Goal: Task Accomplishment & Management: Complete application form

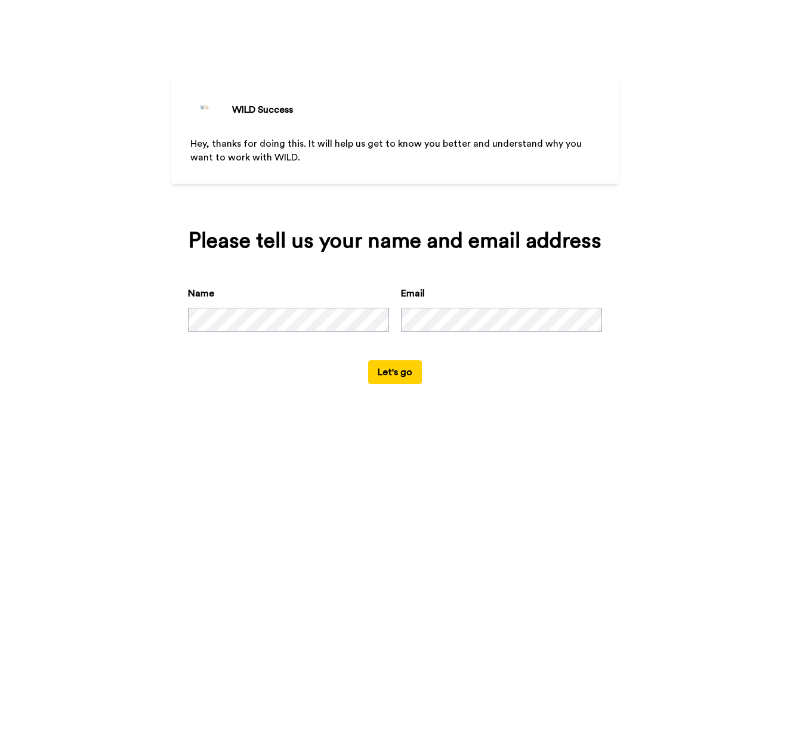
click at [400, 384] on button "Let's go" at bounding box center [395, 372] width 54 height 24
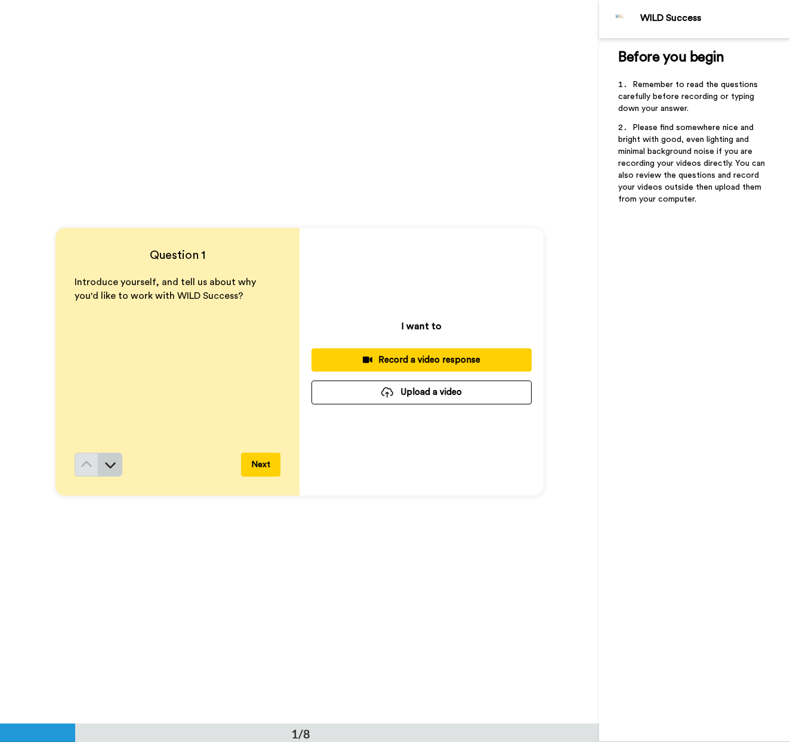
click at [115, 467] on icon at bounding box center [110, 465] width 12 height 12
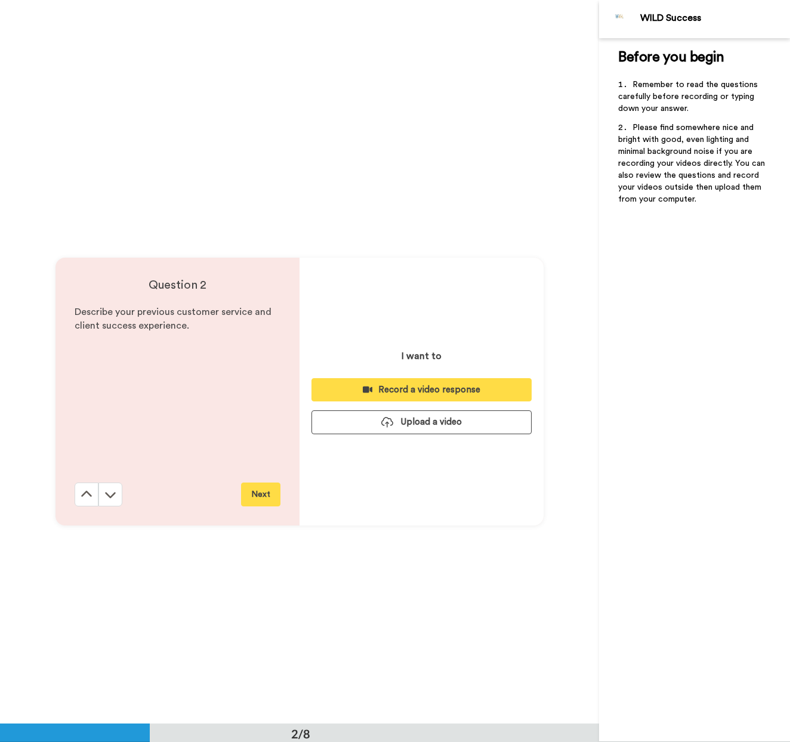
scroll to position [724, 0]
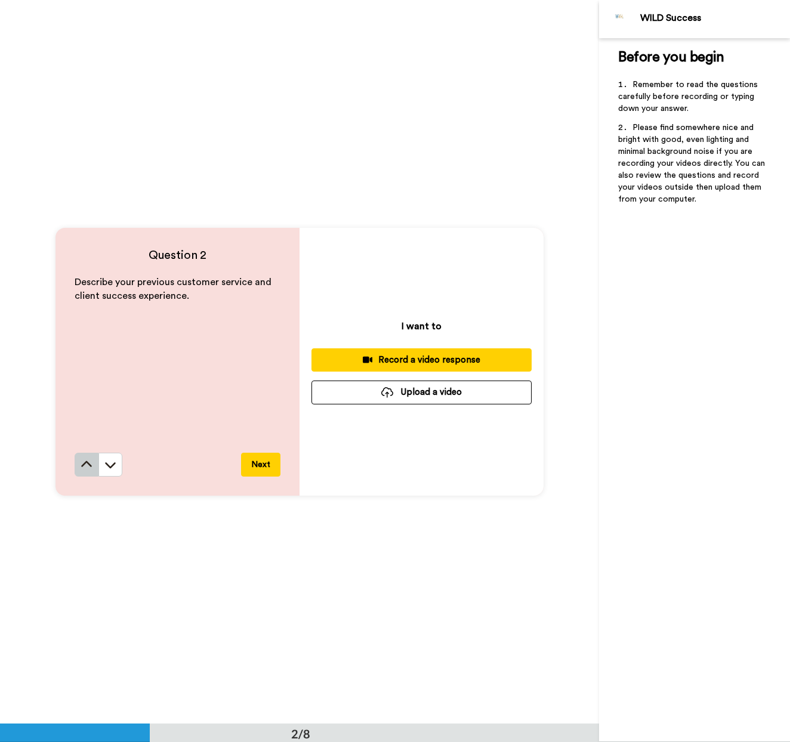
click at [88, 467] on icon at bounding box center [87, 465] width 12 height 12
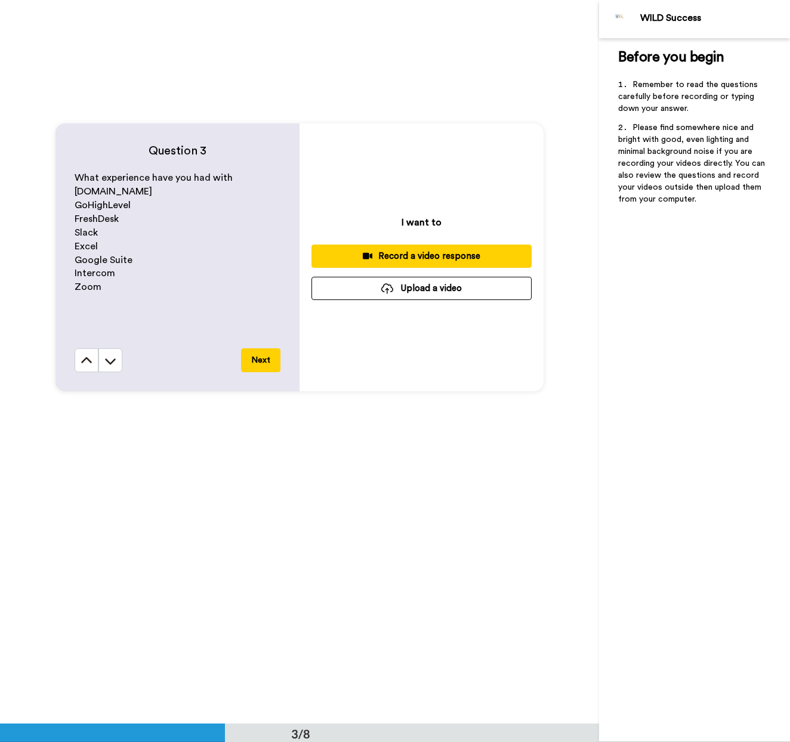
scroll to position [1552, 0]
click at [82, 363] on icon at bounding box center [86, 360] width 11 height 6
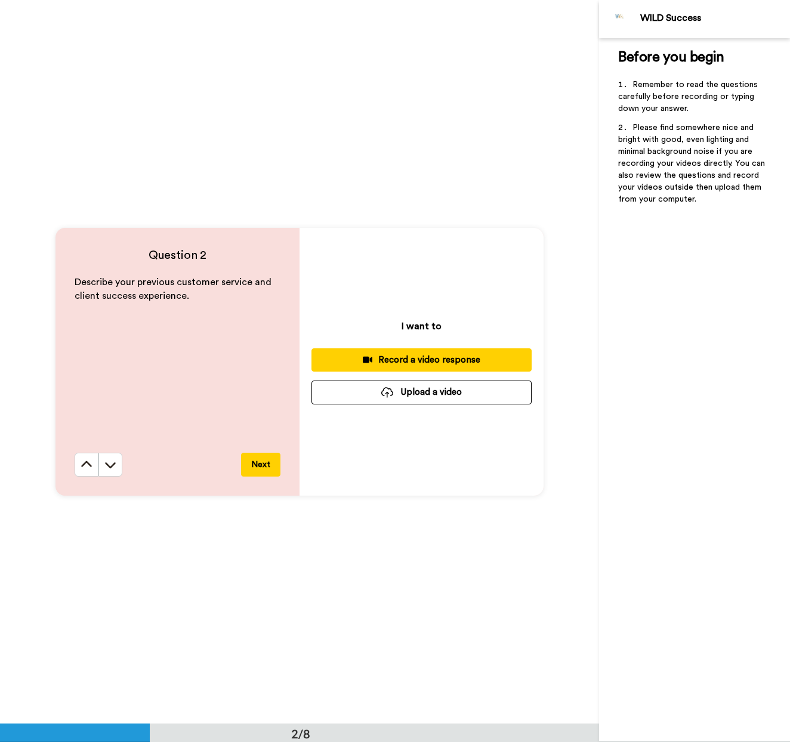
click at [82, 463] on icon at bounding box center [87, 465] width 12 height 12
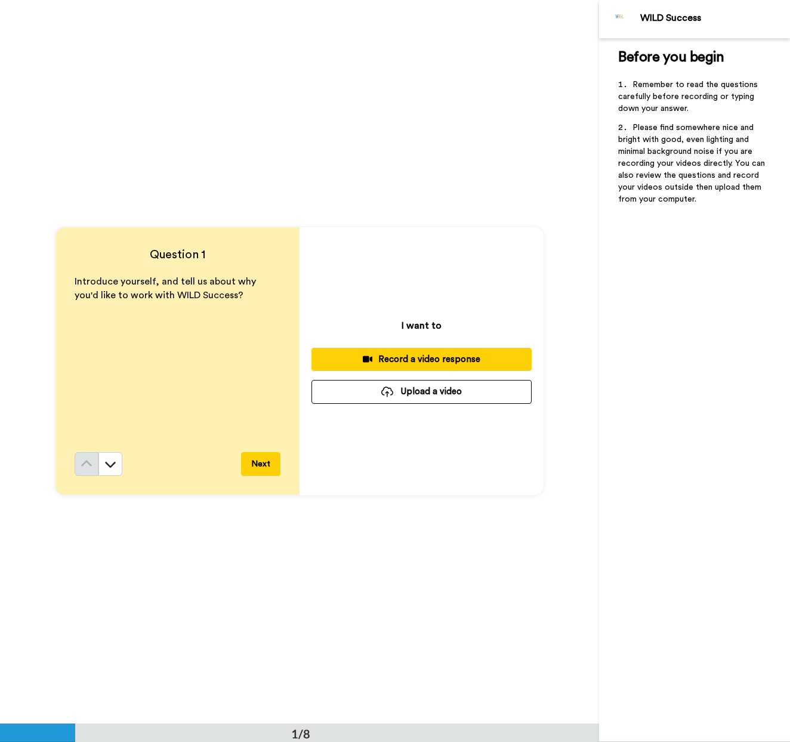
scroll to position [0, 0]
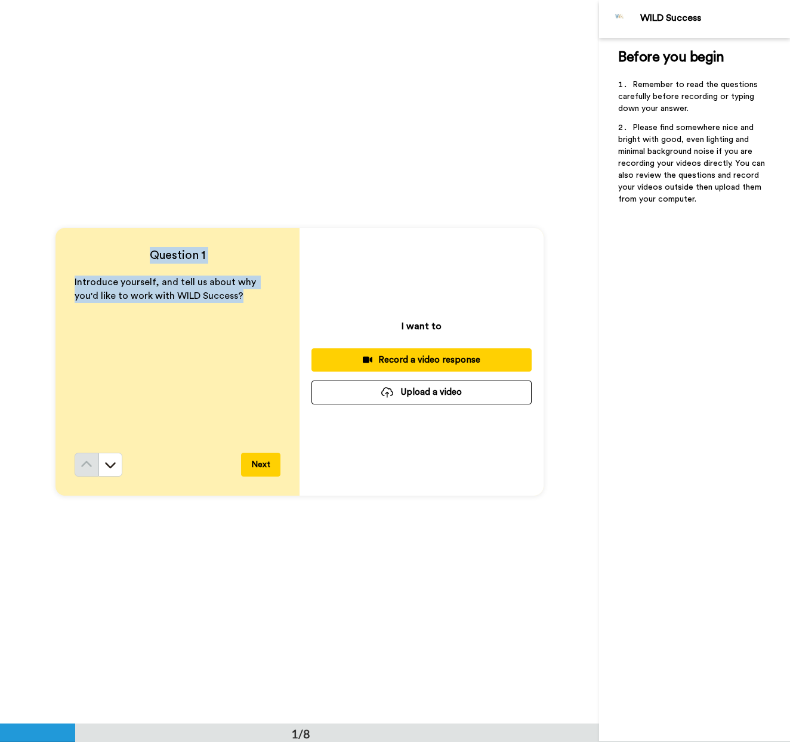
drag, startPoint x: 172, startPoint y: 266, endPoint x: 223, endPoint y: 304, distance: 63.0
click at [223, 302] on div "Question 1 Introduce yourself, and tell us about why you'd like to work with WI…" at bounding box center [177, 362] width 244 height 268
copy div "Question 1 Introduce yourself, and tell us about why you'd like to work with WI…"
click at [112, 468] on icon at bounding box center [110, 466] width 11 height 6
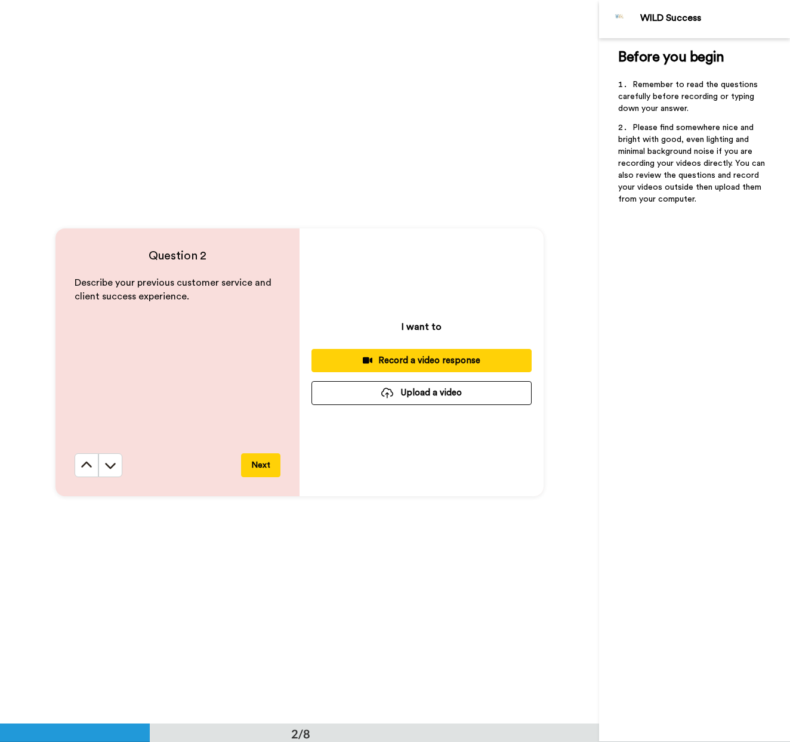
scroll to position [724, 0]
click at [147, 255] on h4 "Question 2" at bounding box center [178, 255] width 206 height 17
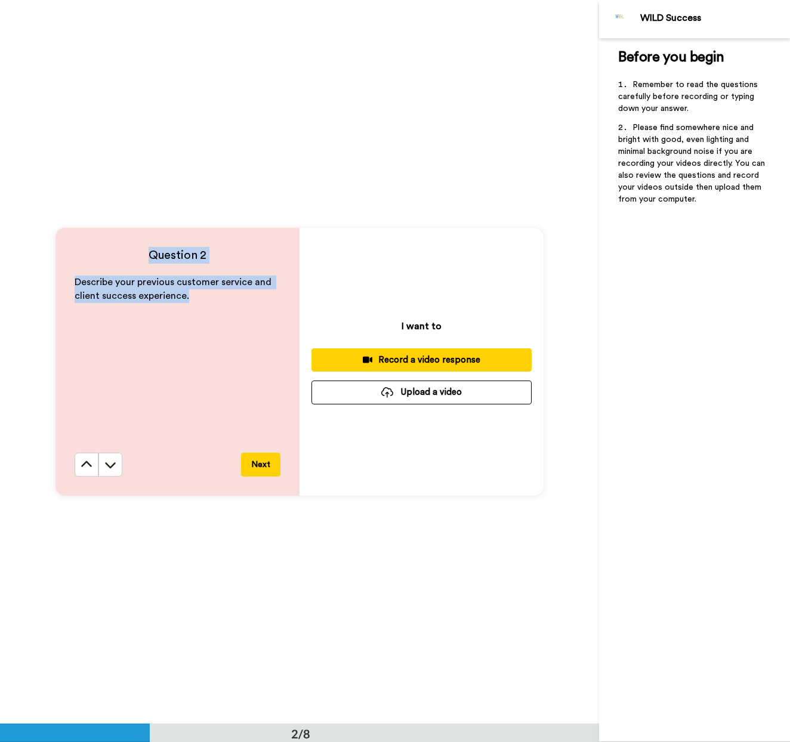
drag, startPoint x: 147, startPoint y: 254, endPoint x: 187, endPoint y: 301, distance: 61.8
click at [187, 301] on div "Question 2 Describe your previous customer service and client success experienc…" at bounding box center [177, 362] width 244 height 268
copy div "Question 2 Describe your previous customer service and client success experienc…"
click at [110, 467] on icon at bounding box center [110, 465] width 11 height 6
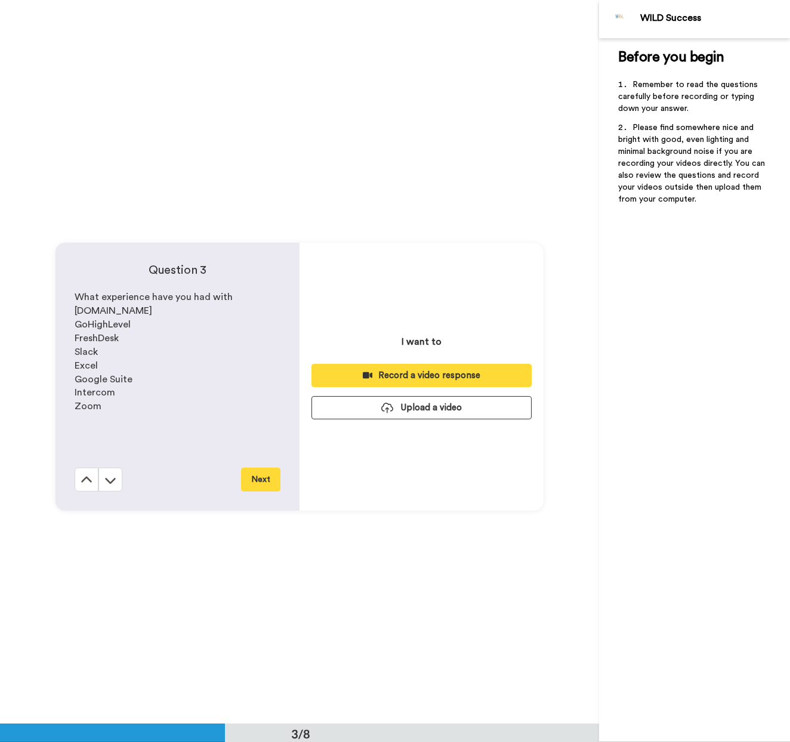
scroll to position [1447, 0]
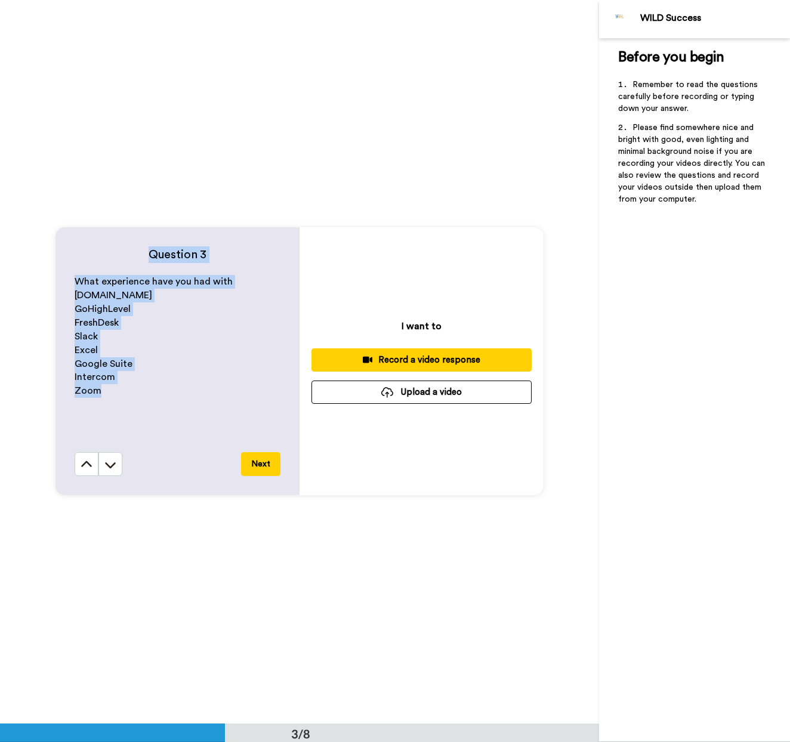
drag, startPoint x: 157, startPoint y: 262, endPoint x: 175, endPoint y: 386, distance: 124.8
click at [176, 385] on div "Question 3 What experience have you had with [DOMAIN_NAME] GoHighLevel FreshDes…" at bounding box center [177, 361] width 244 height 268
copy div "Question 3 What experience have you had with [DOMAIN_NAME] GoHighLevel FreshDes…"
click at [111, 462] on icon at bounding box center [110, 465] width 12 height 12
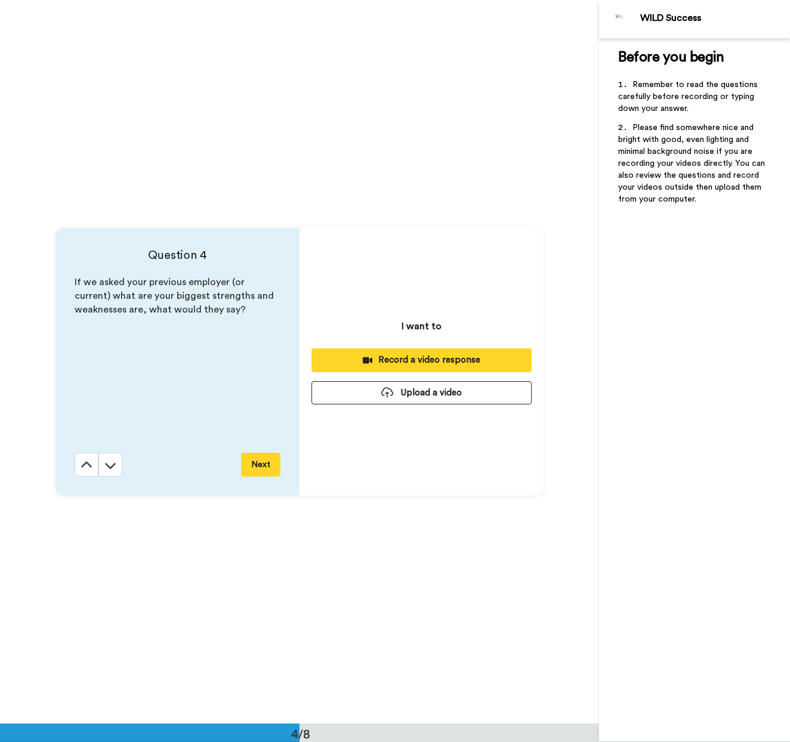
scroll to position [2171, 0]
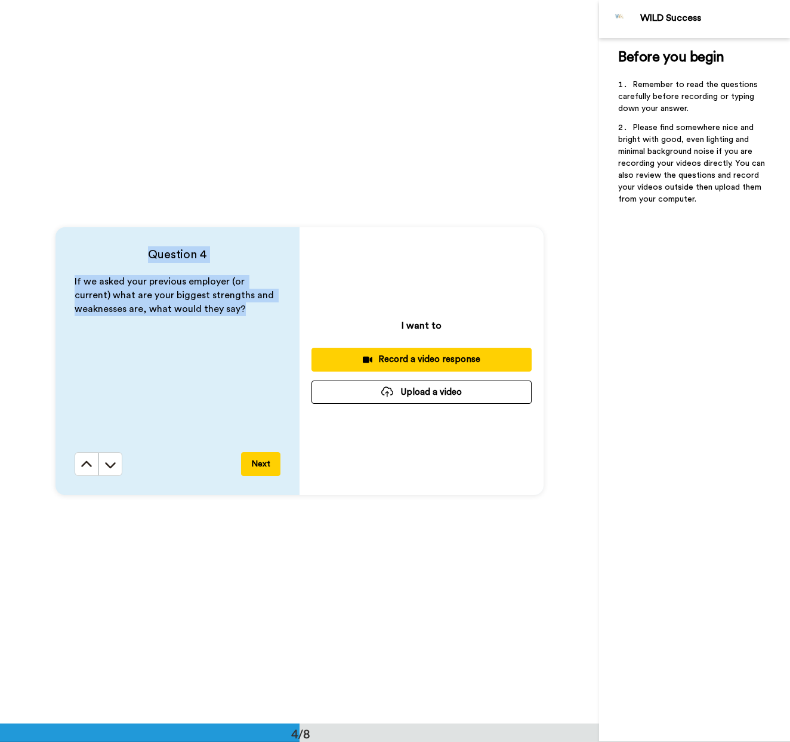
drag, startPoint x: 149, startPoint y: 252, endPoint x: 249, endPoint y: 315, distance: 117.7
click at [249, 312] on div "Question 4 If we asked your previous employer (or current) what are your bigges…" at bounding box center [177, 361] width 244 height 268
copy div "Question 4 If we asked your previous employer (or current) what are your bigges…"
click at [113, 468] on icon at bounding box center [110, 465] width 12 height 12
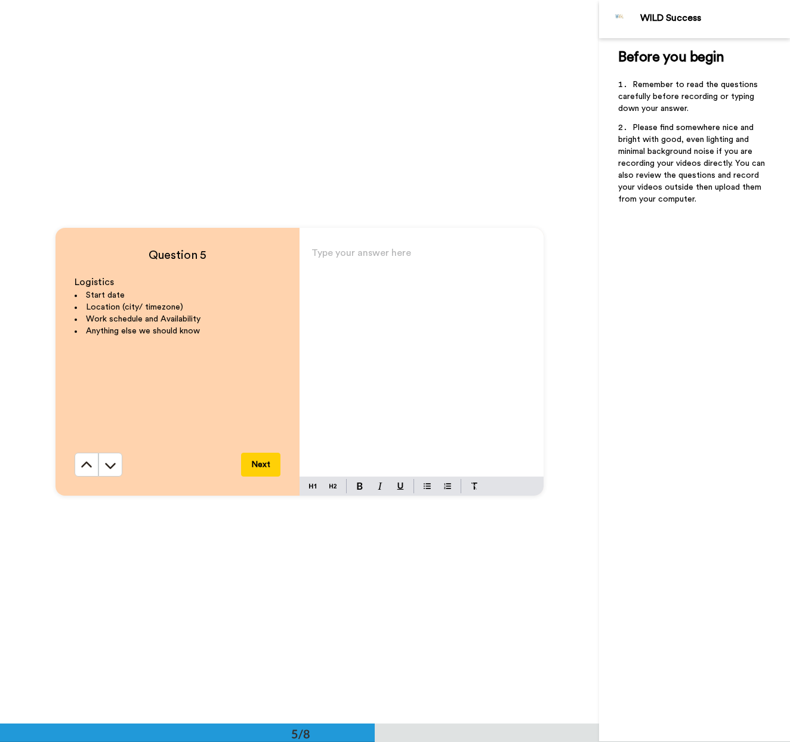
scroll to position [2894, 0]
drag, startPoint x: 145, startPoint y: 242, endPoint x: 149, endPoint y: 252, distance: 11.0
click at [145, 243] on div "Question 5 Logistics Start date Location (city/ timezone) Work schedule and Ava…" at bounding box center [177, 361] width 244 height 268
drag, startPoint x: 150, startPoint y: 254, endPoint x: 221, endPoint y: 332, distance: 105.5
click at [223, 331] on div "Question 5 Logistics Start date Location (city/ timezone) Work schedule and Ava…" at bounding box center [177, 361] width 244 height 268
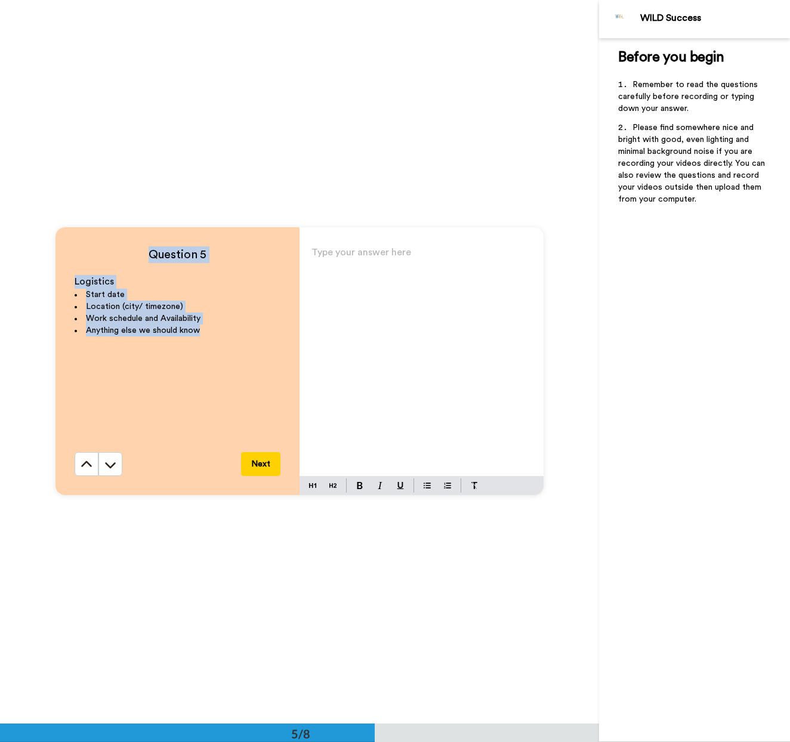
copy div "Question 5 Logistics Start date Location (city/ timezone) Work schedule and Ava…"
click at [109, 463] on icon at bounding box center [110, 465] width 12 height 12
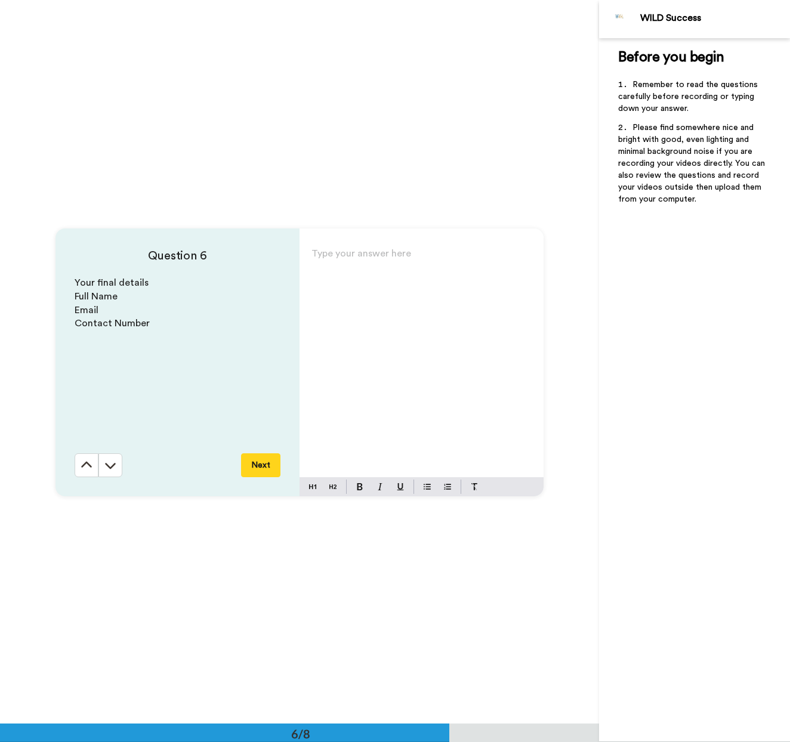
scroll to position [3617, 0]
drag, startPoint x: 149, startPoint y: 255, endPoint x: 194, endPoint y: 322, distance: 80.4
click at [194, 322] on div "Question 6 Your final details Full Name Email Contact Number Next" at bounding box center [177, 362] width 244 height 268
copy div "Question 6 Your final details Full Name Email Contact Number"
click at [108, 468] on icon at bounding box center [110, 465] width 12 height 12
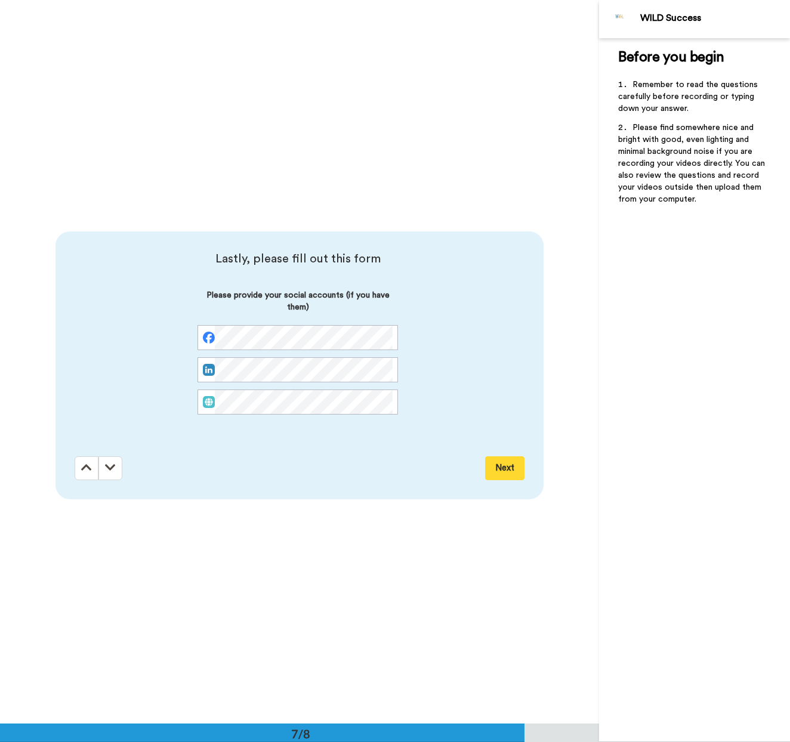
scroll to position [4341, 0]
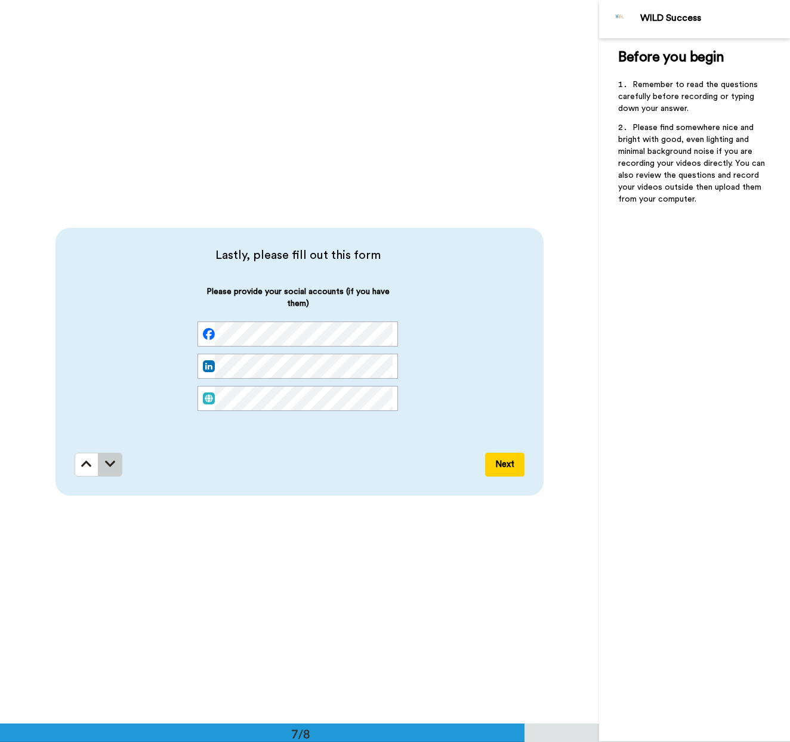
click at [112, 463] on icon at bounding box center [110, 464] width 11 height 12
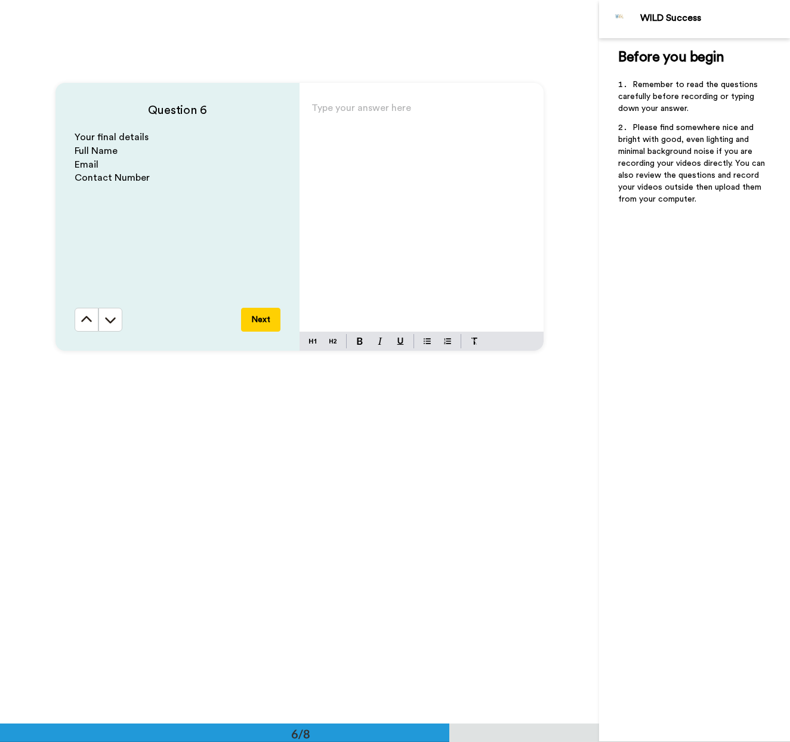
scroll to position [3745, 0]
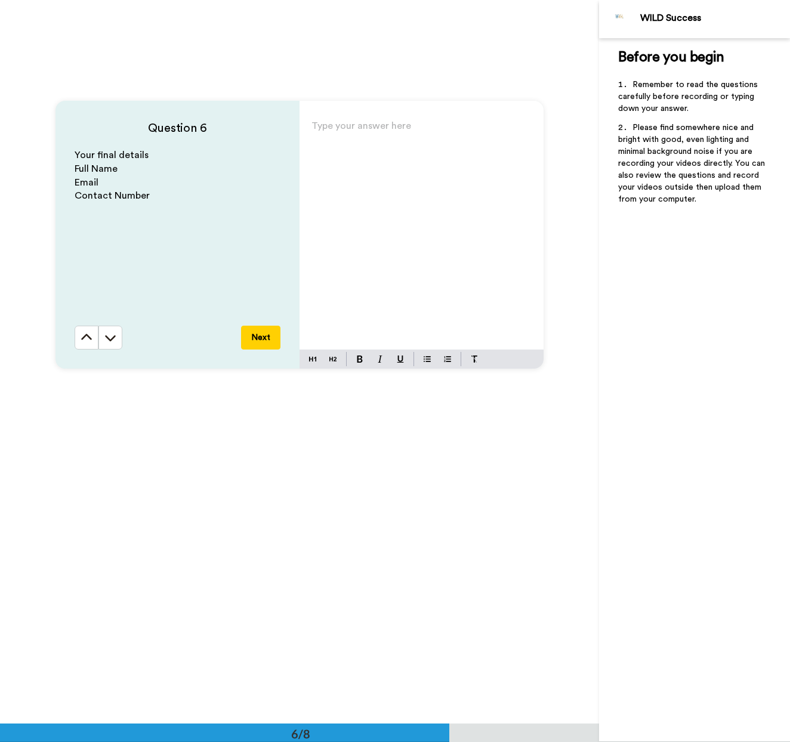
click at [371, 208] on div "Type your answer here ﻿" at bounding box center [421, 234] width 244 height 232
click at [319, 148] on span "[EMAIL_ADDRESS][DOMAIN_NAME]" at bounding box center [389, 148] width 157 height 10
click at [429, 150] on span "[EMAIL_ADDRESS][DOMAIN_NAME]" at bounding box center [389, 148] width 157 height 10
click at [503, 177] on p "﻿" at bounding box center [421, 180] width 220 height 17
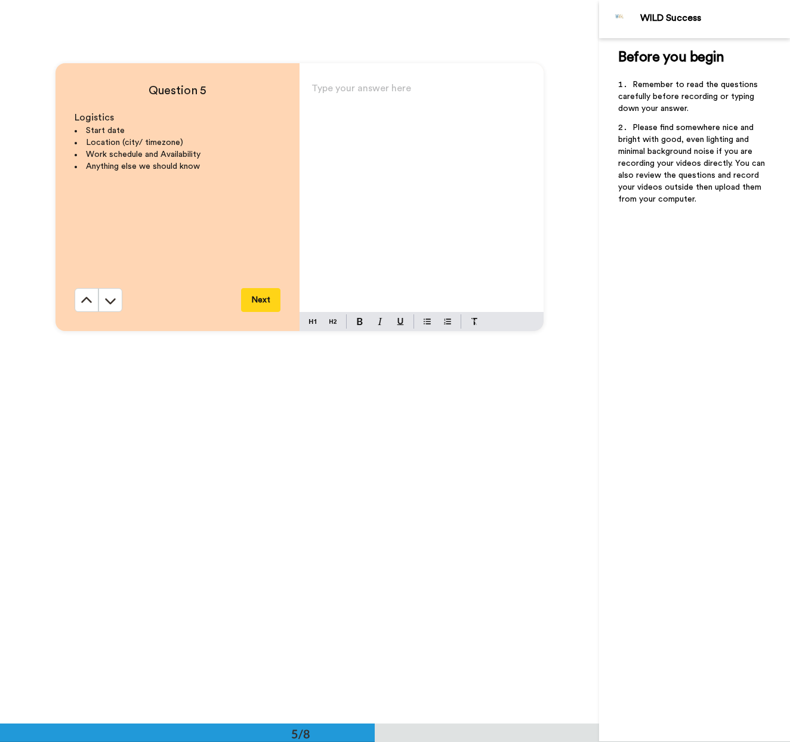
scroll to position [2904, 0]
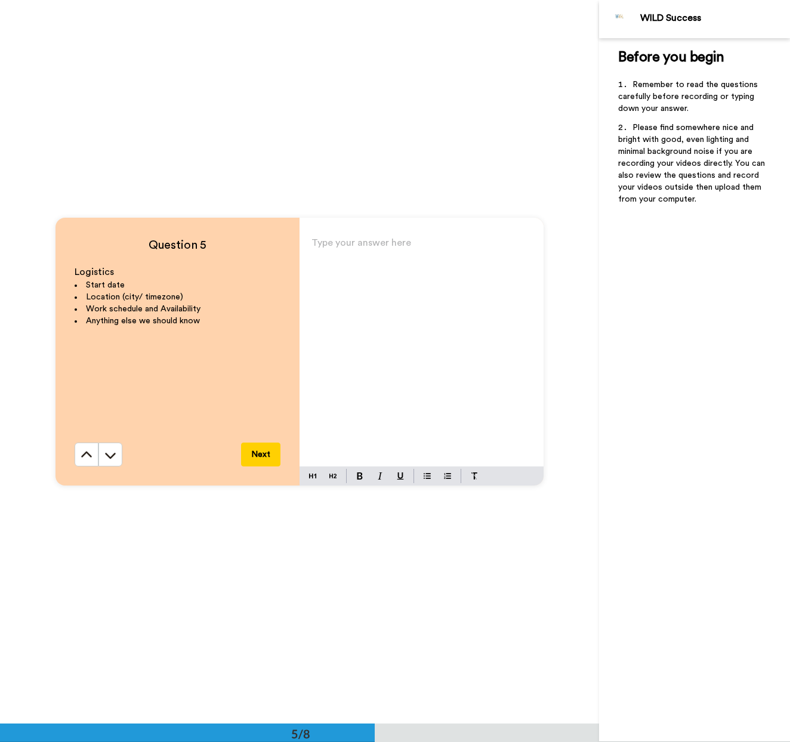
click at [407, 286] on div "Type your answer here ﻿" at bounding box center [421, 350] width 244 height 232
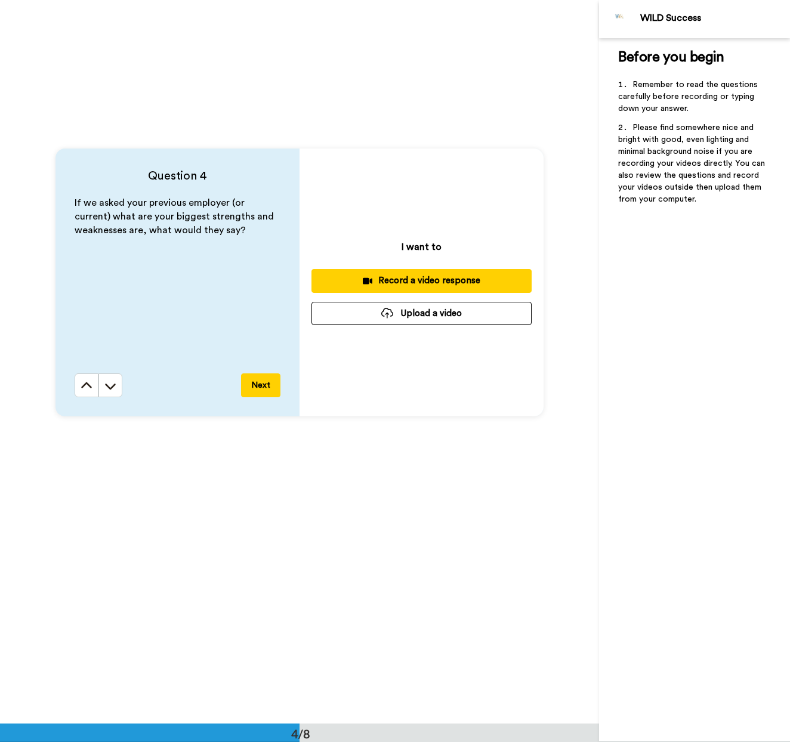
scroll to position [2247, 0]
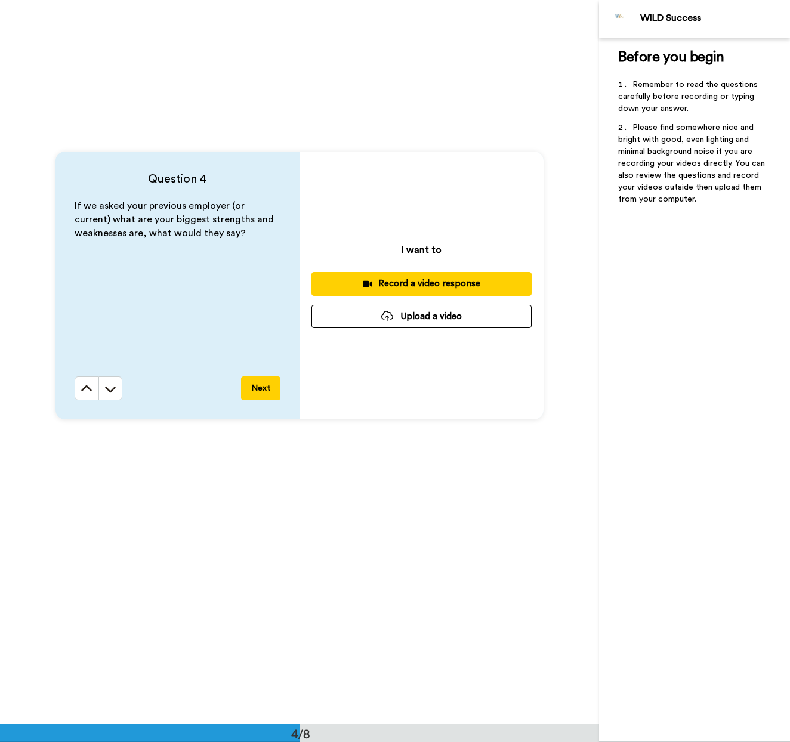
click at [437, 283] on div "Record a video response" at bounding box center [421, 283] width 201 height 13
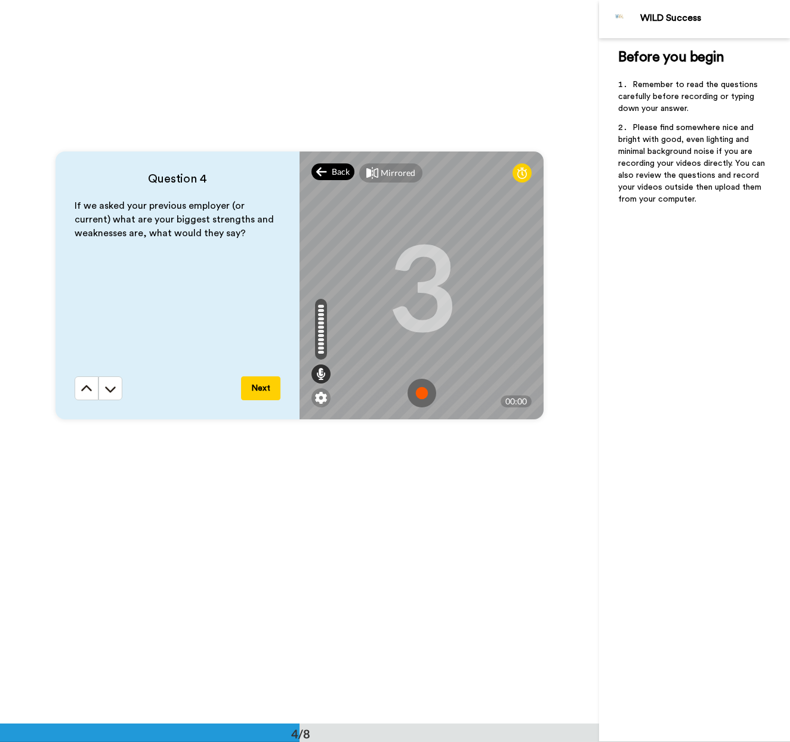
click at [330, 174] on div "Back" at bounding box center [332, 171] width 43 height 17
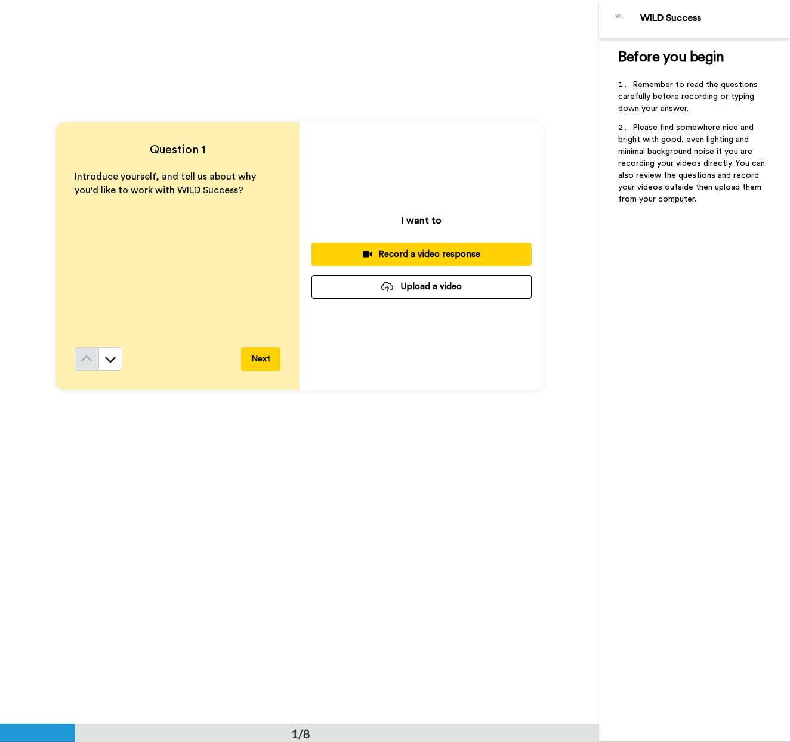
scroll to position [216, 0]
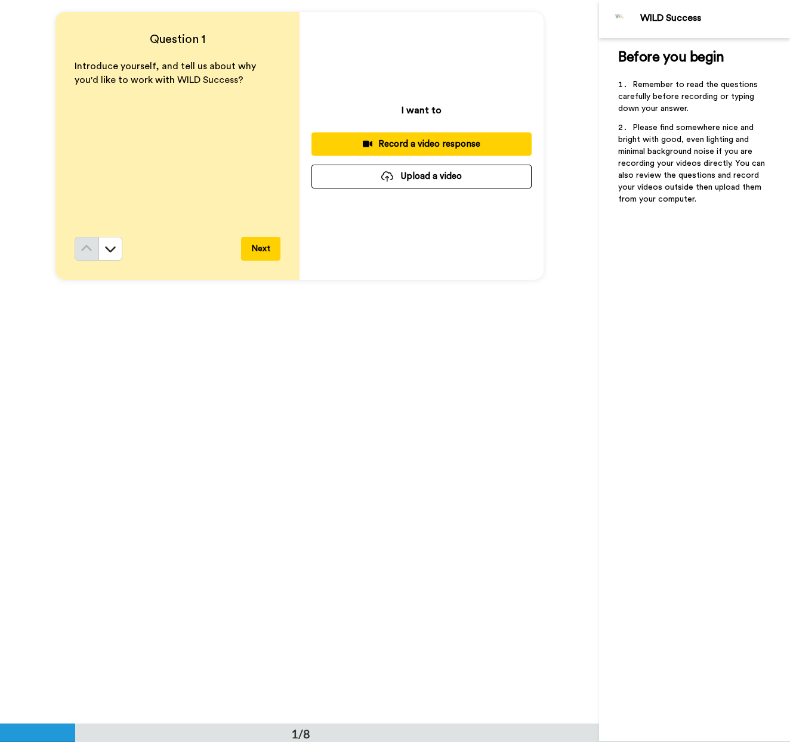
click at [429, 148] on div "Record a video response" at bounding box center [421, 144] width 201 height 13
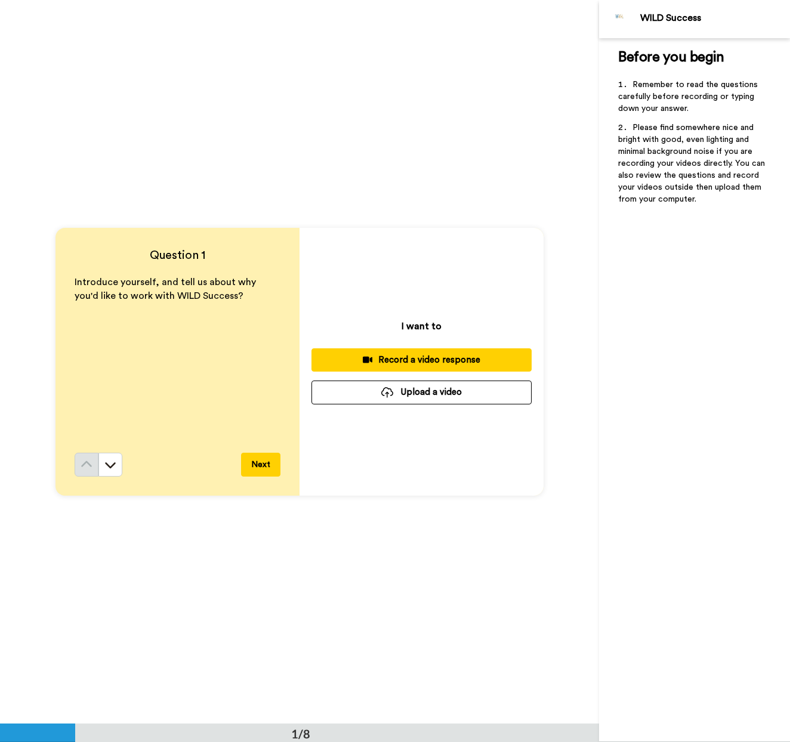
scroll to position [0, 0]
click at [418, 357] on div "Record a video response" at bounding box center [421, 360] width 201 height 13
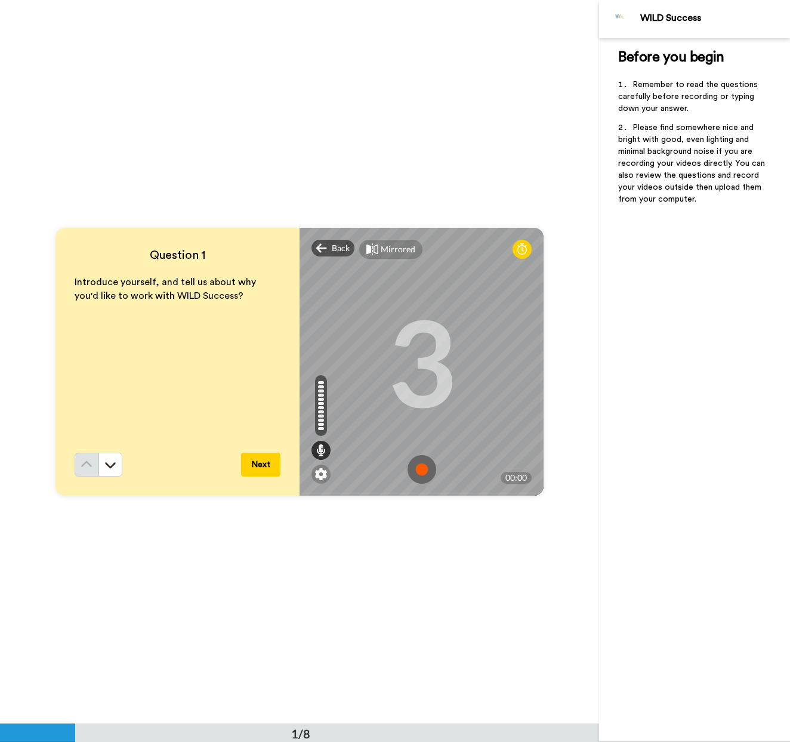
click at [421, 465] on img at bounding box center [421, 469] width 29 height 29
click at [330, 249] on div "Back" at bounding box center [332, 248] width 43 height 17
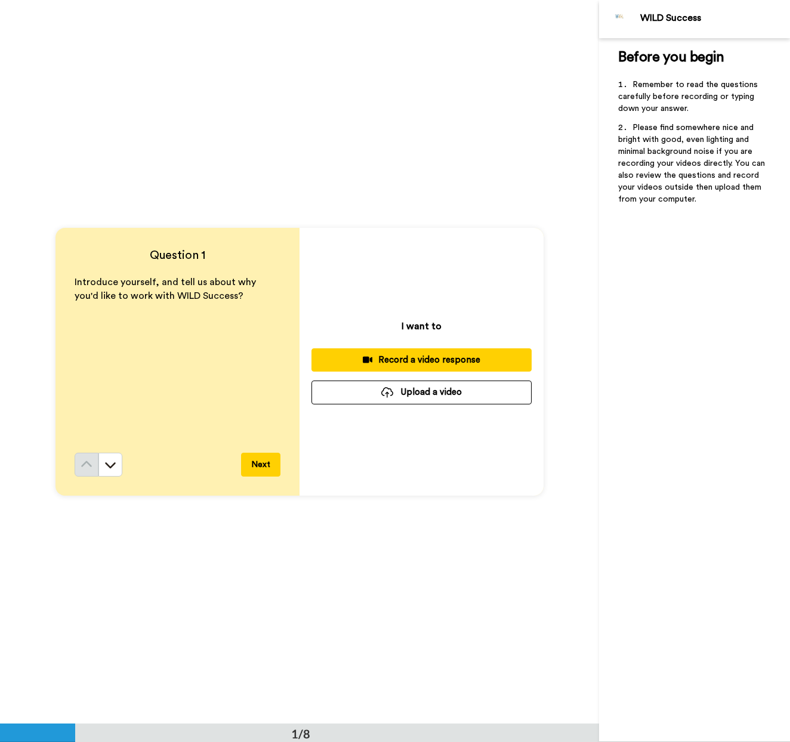
click at [413, 359] on div "Record a video response" at bounding box center [421, 360] width 201 height 13
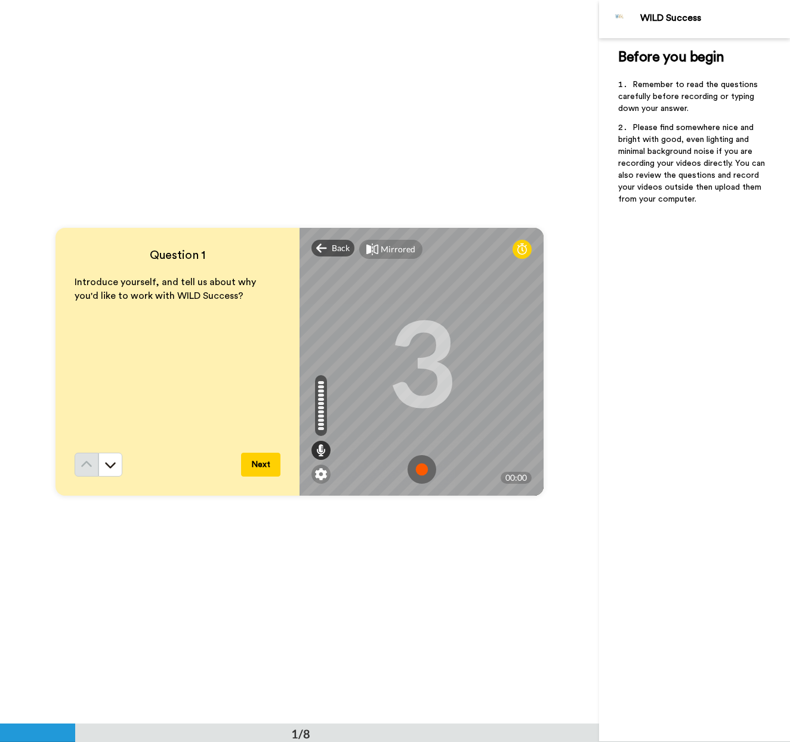
click at [422, 469] on img at bounding box center [421, 469] width 29 height 29
click at [412, 468] on img at bounding box center [421, 469] width 29 height 29
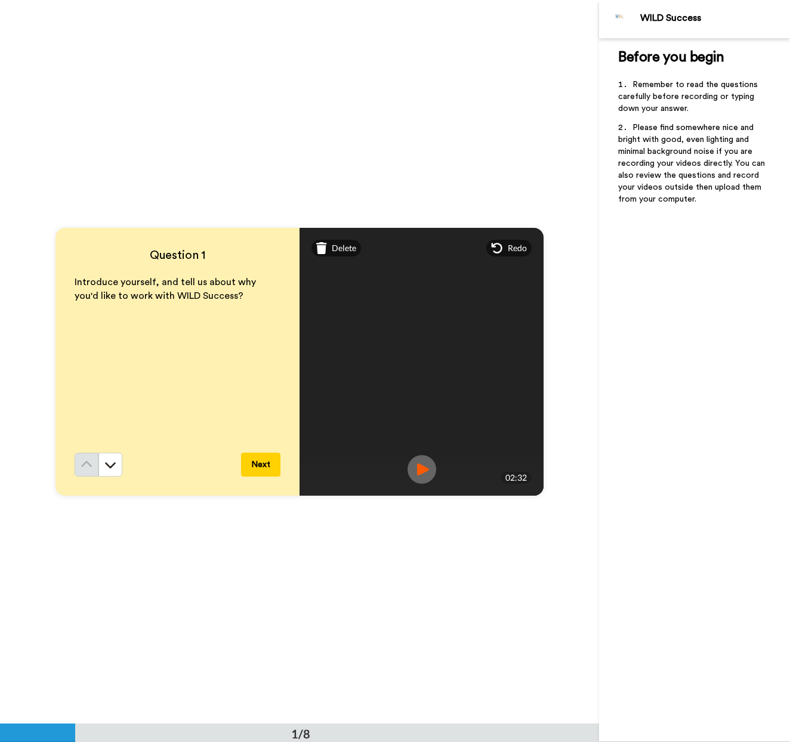
click at [261, 464] on button "Next" at bounding box center [260, 465] width 39 height 24
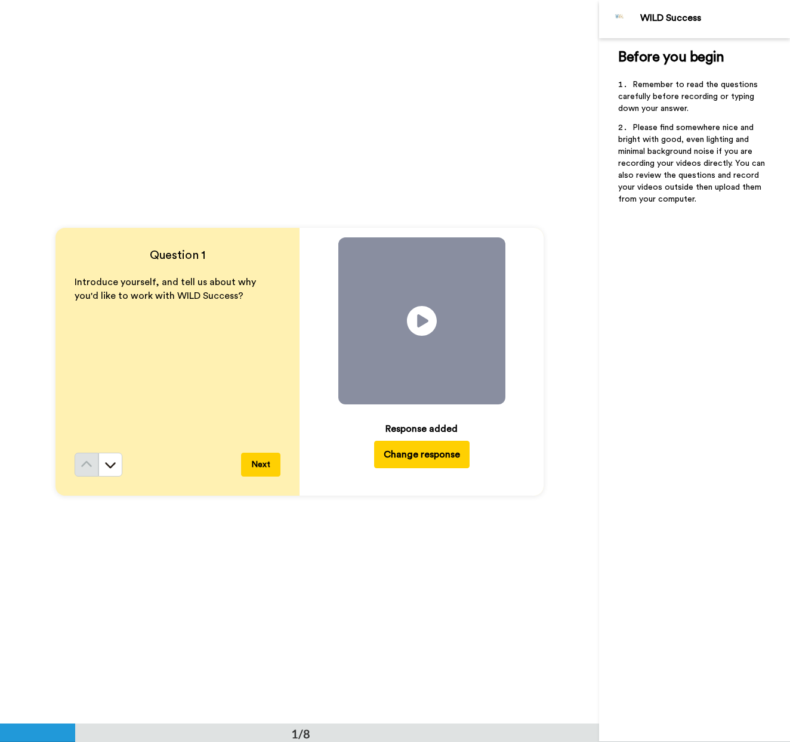
scroll to position [724, 0]
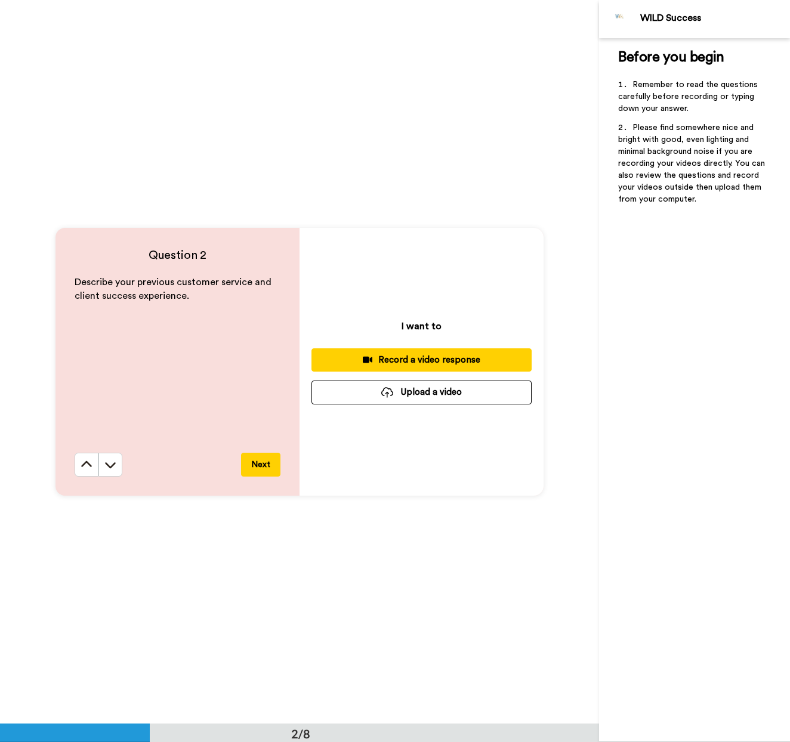
click at [382, 360] on div "Record a video response" at bounding box center [421, 360] width 201 height 13
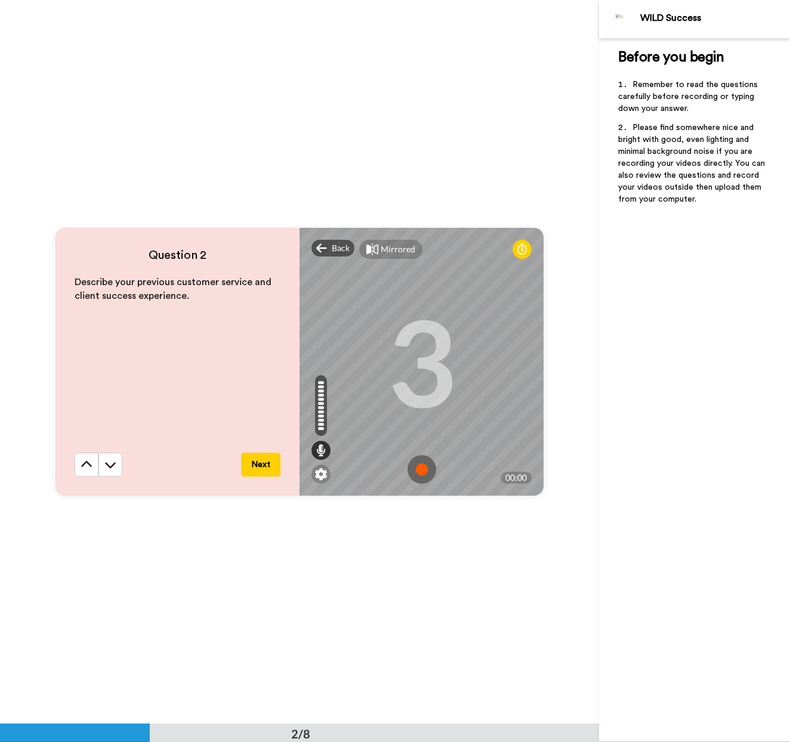
click at [417, 464] on img at bounding box center [421, 469] width 29 height 29
click at [417, 475] on img at bounding box center [421, 469] width 29 height 29
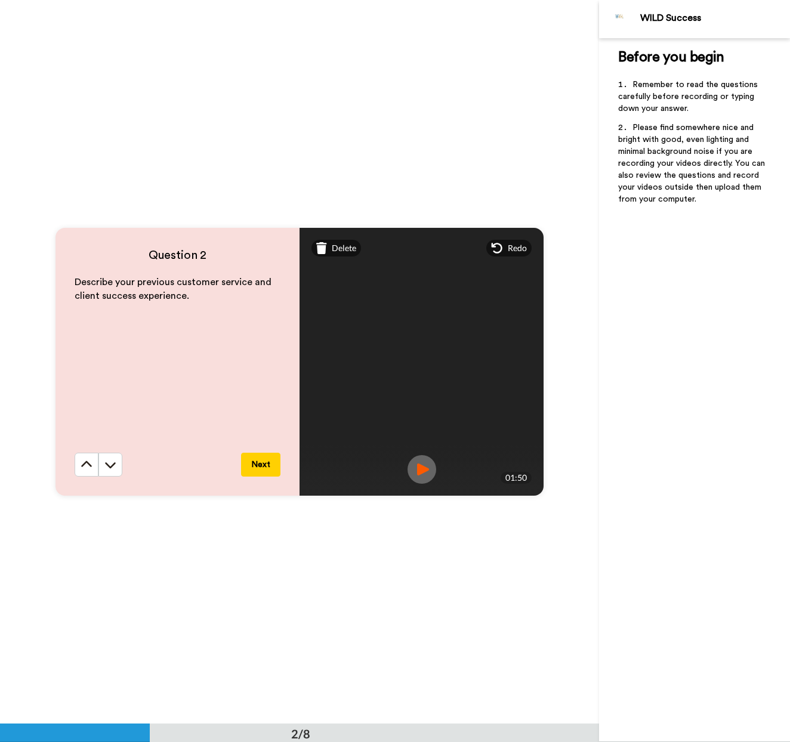
click at [264, 468] on button "Next" at bounding box center [260, 465] width 39 height 24
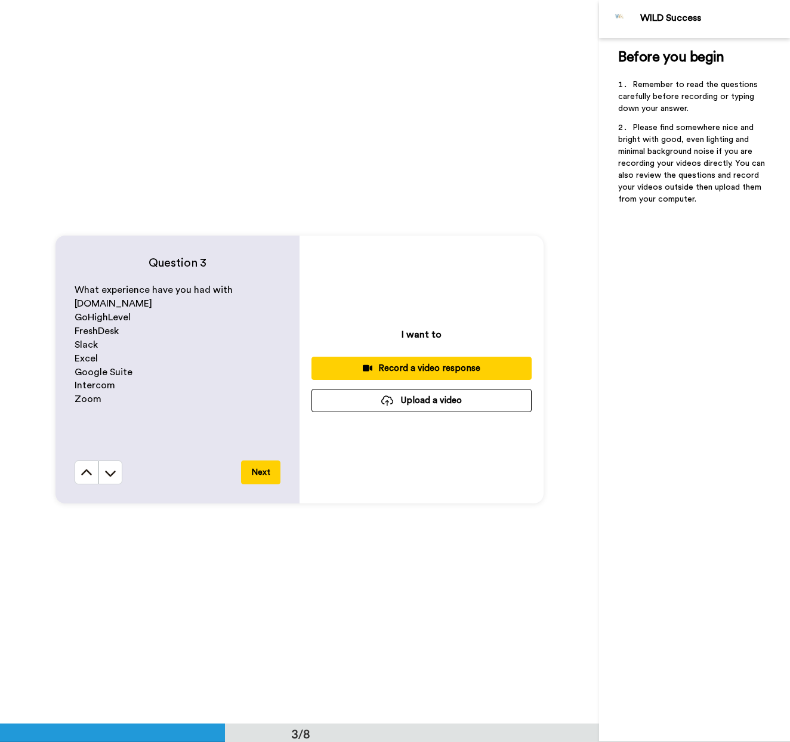
scroll to position [1438, 0]
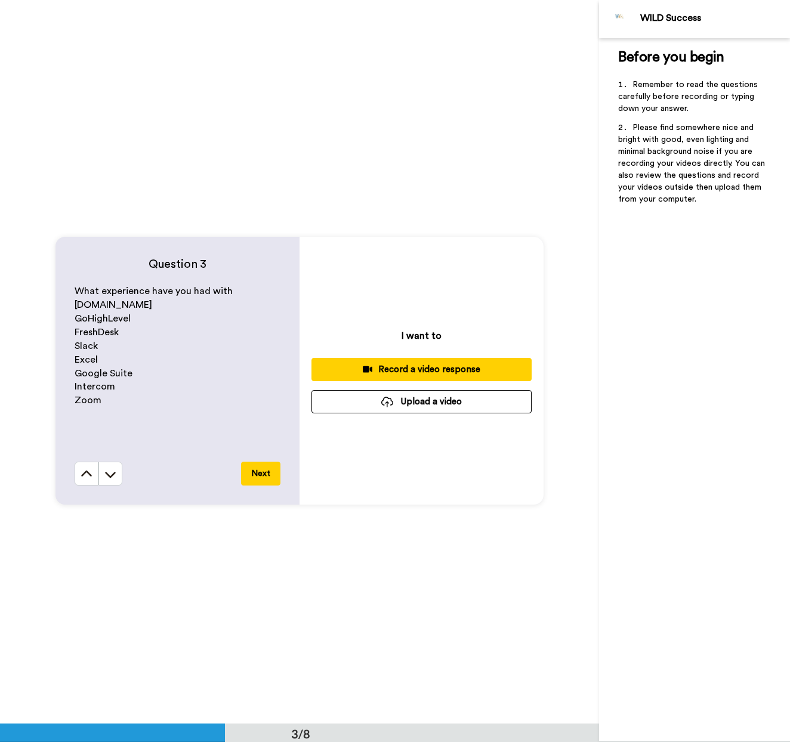
click at [446, 369] on div "Record a video response" at bounding box center [421, 369] width 201 height 13
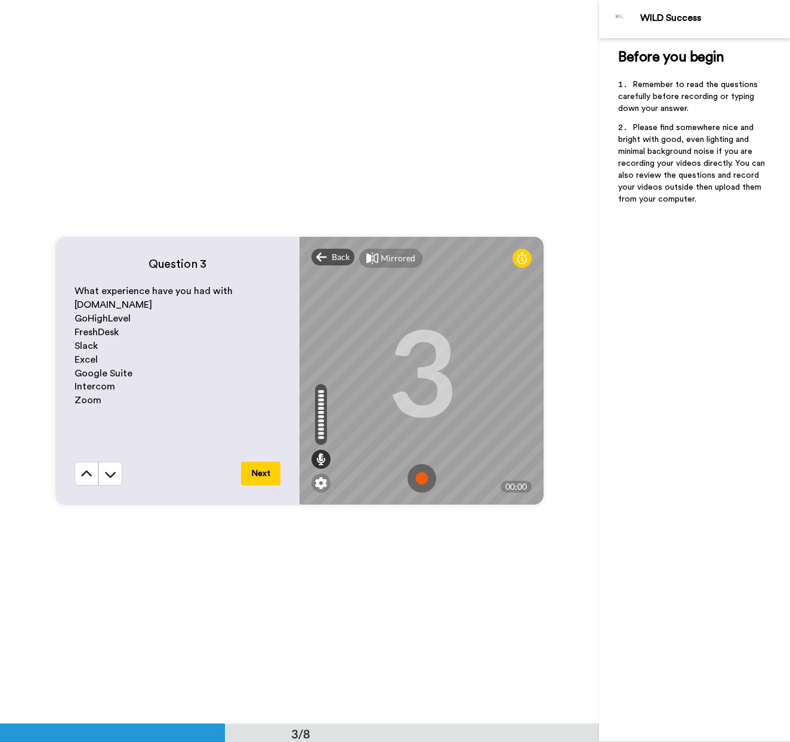
click at [424, 476] on img at bounding box center [421, 478] width 29 height 29
click at [426, 475] on img at bounding box center [421, 478] width 29 height 29
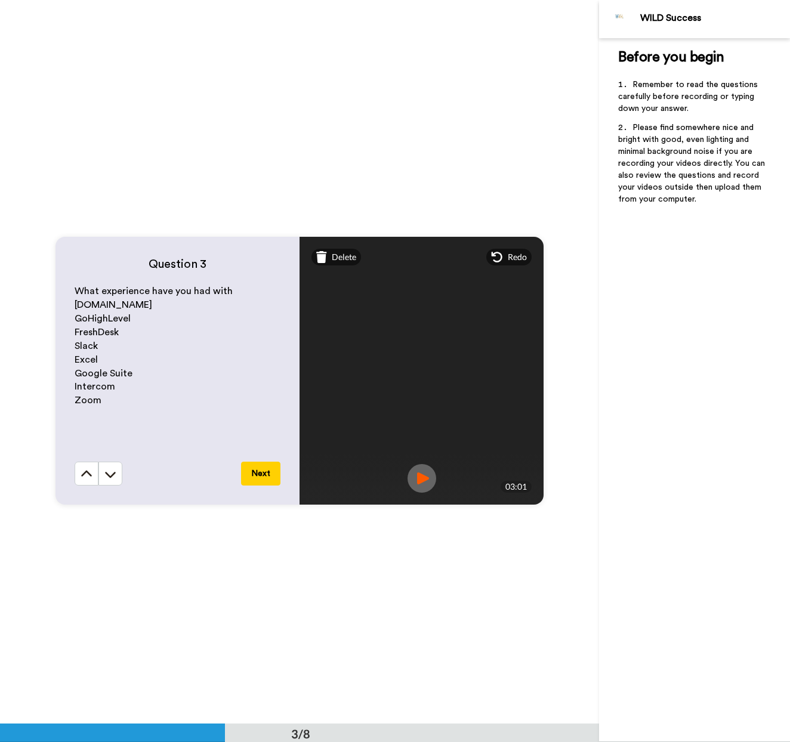
click at [264, 471] on button "Next" at bounding box center [260, 474] width 39 height 24
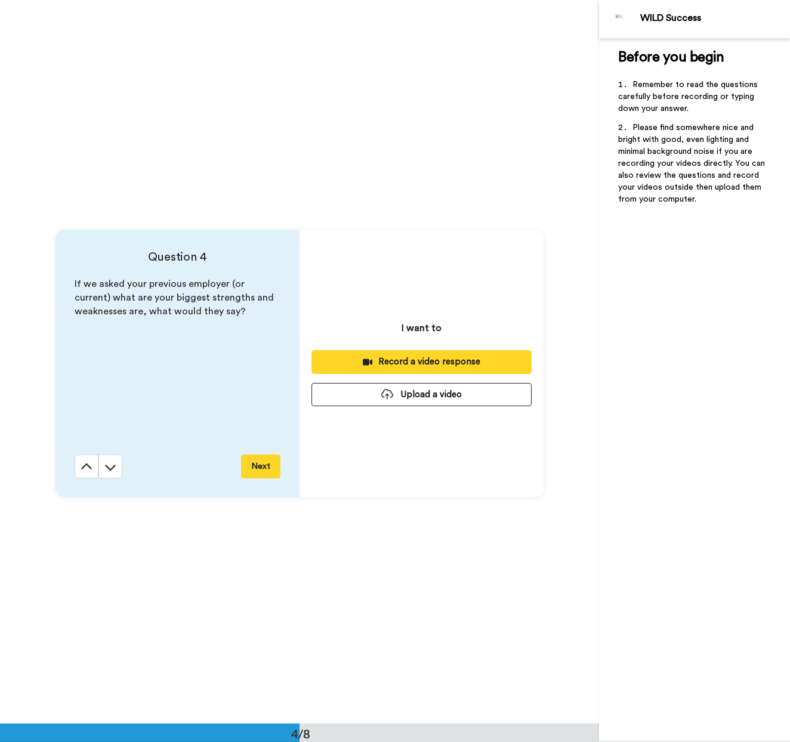
scroll to position [2171, 0]
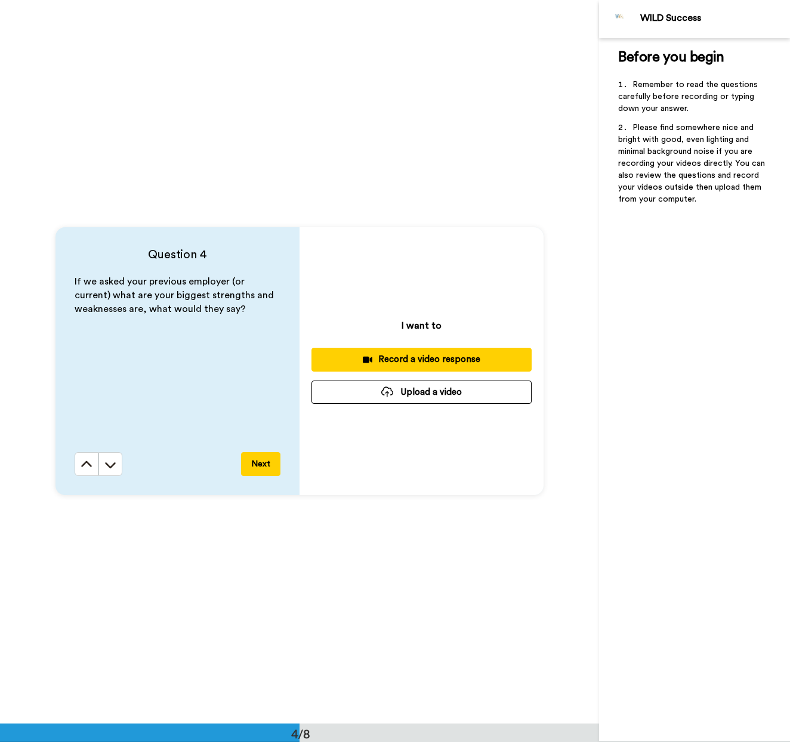
click at [401, 371] on button "Record a video response" at bounding box center [421, 359] width 220 height 23
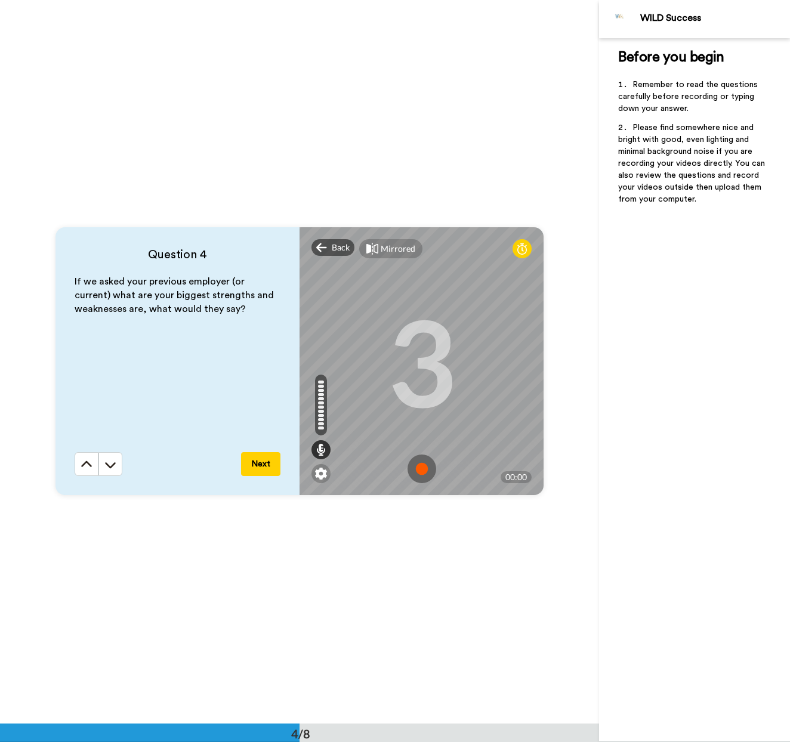
click at [427, 471] on img at bounding box center [421, 469] width 29 height 29
click at [413, 463] on img at bounding box center [421, 469] width 29 height 29
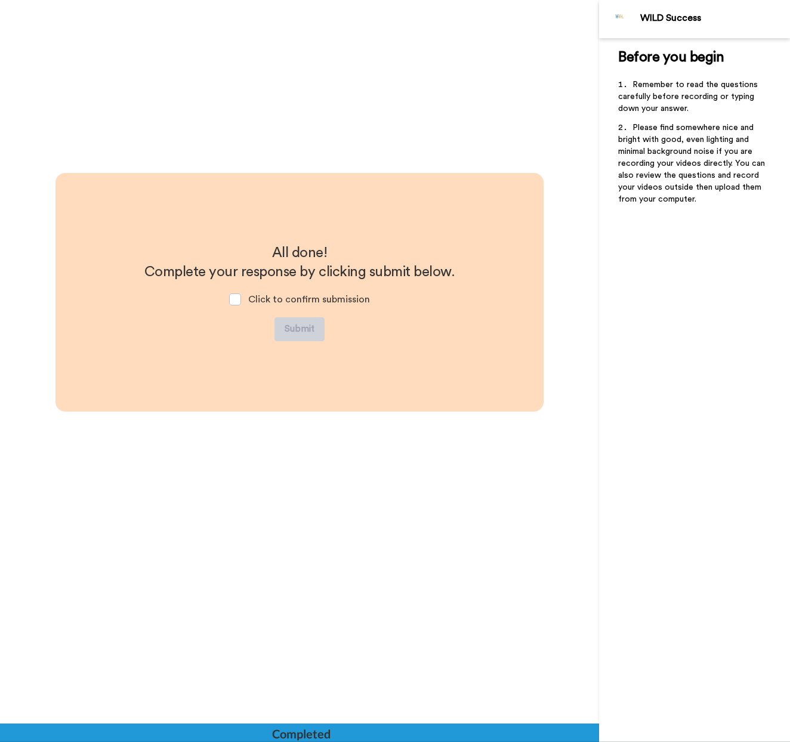
scroll to position [4954, 0]
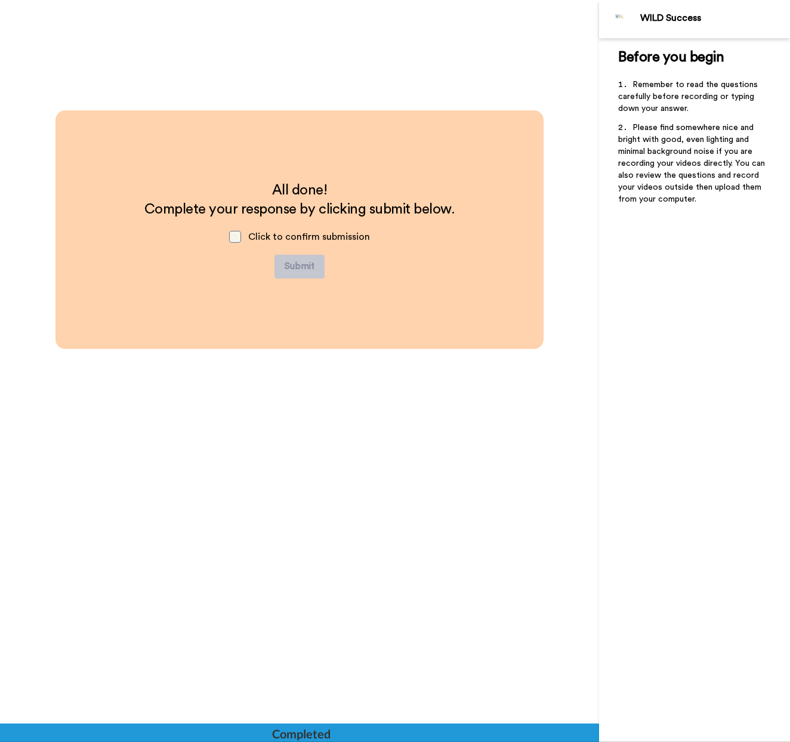
click at [234, 235] on span at bounding box center [235, 237] width 12 height 12
click at [294, 263] on button "Submit" at bounding box center [299, 267] width 50 height 24
